Goal: Download file/media

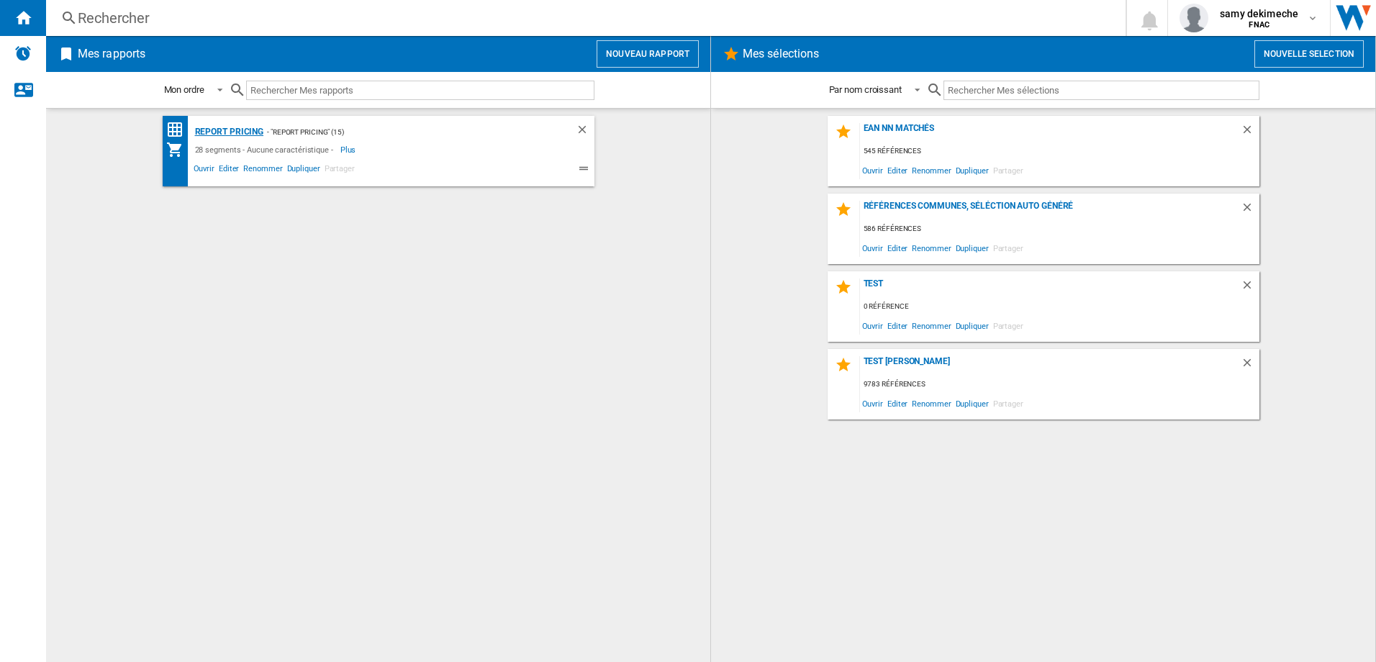
click at [228, 126] on div "Report pricing" at bounding box center [227, 132] width 73 height 18
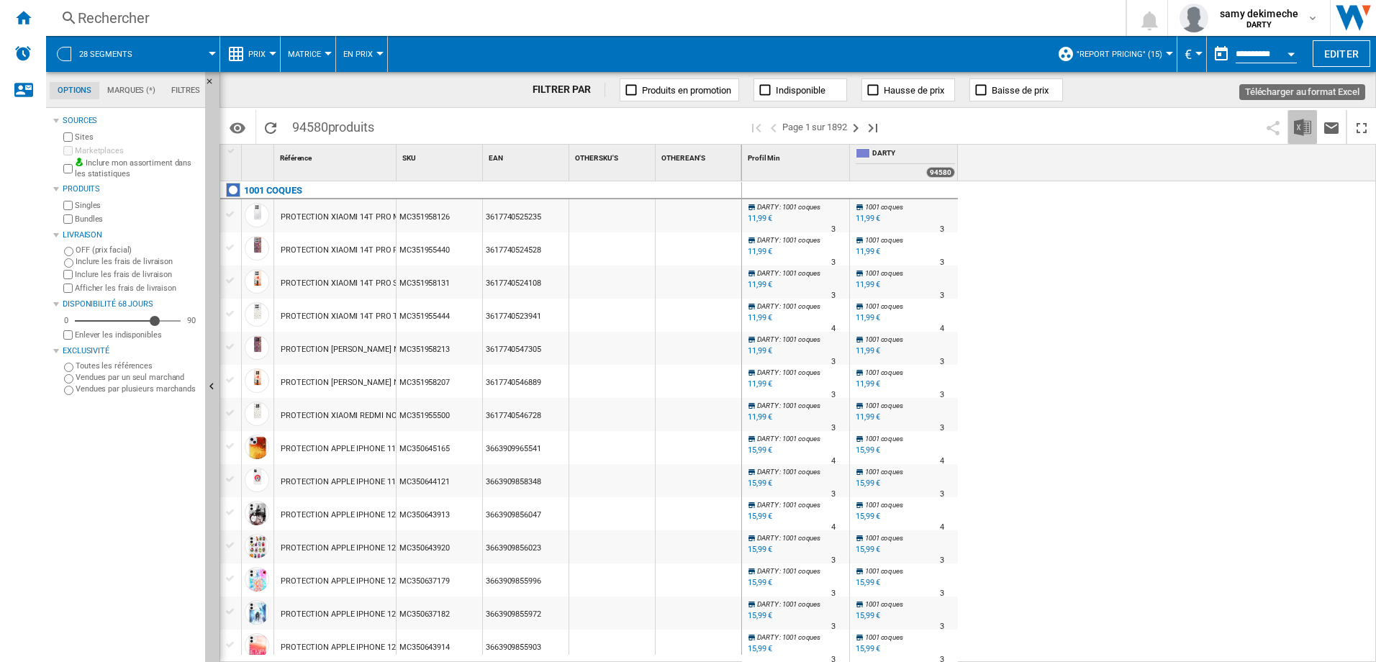
click at [1296, 130] on img "Télécharger au format Excel" at bounding box center [1302, 127] width 17 height 17
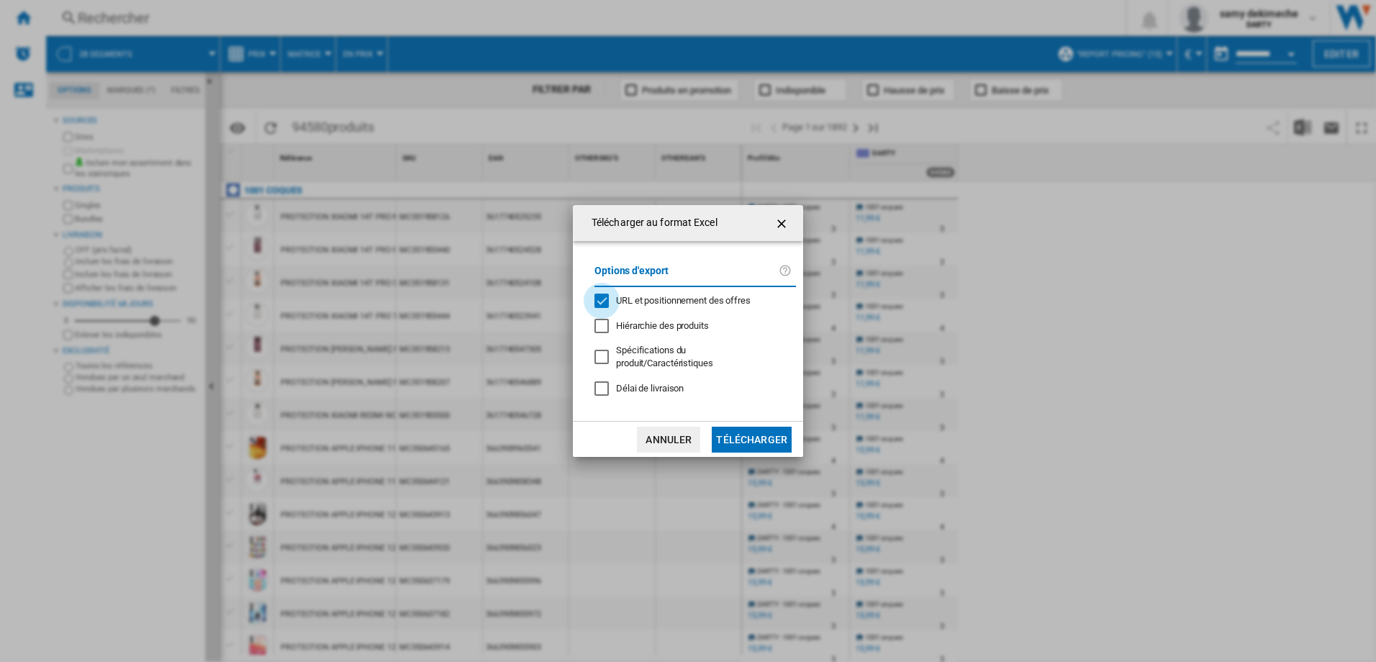
click at [609, 302] on div "URL et positionnement des offres" at bounding box center [602, 301] width 14 height 14
click at [748, 444] on button "Télécharger" at bounding box center [752, 440] width 80 height 26
